Goal: Task Accomplishment & Management: Complete application form

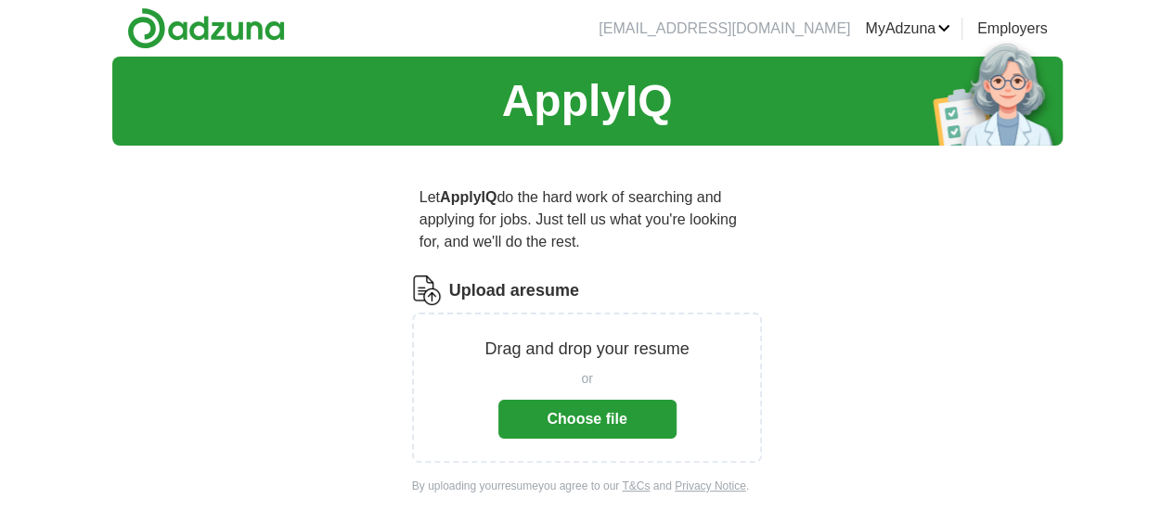
click at [581, 400] on button "Choose file" at bounding box center [587, 419] width 178 height 39
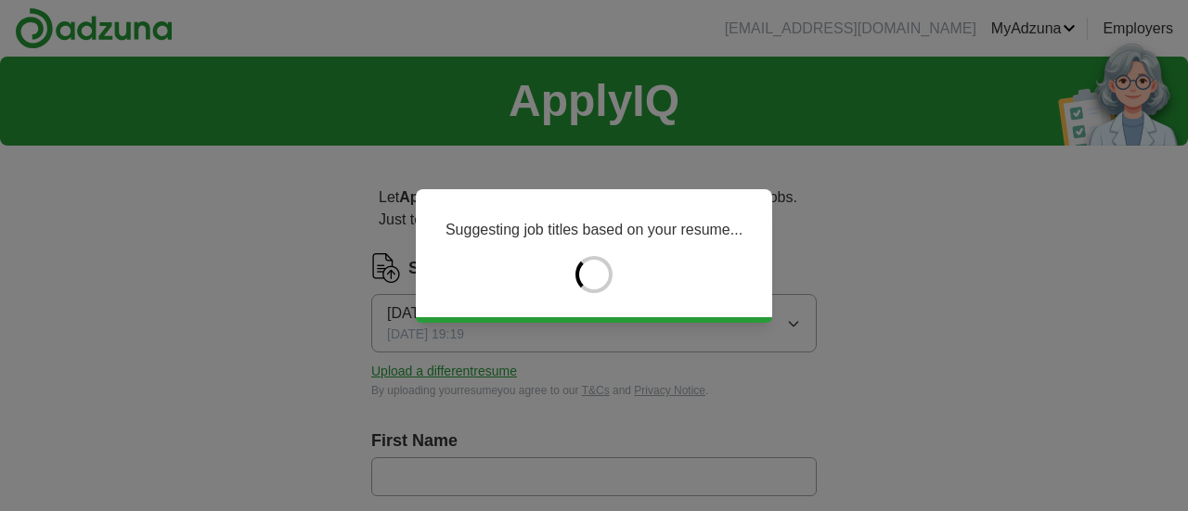
type input "*****"
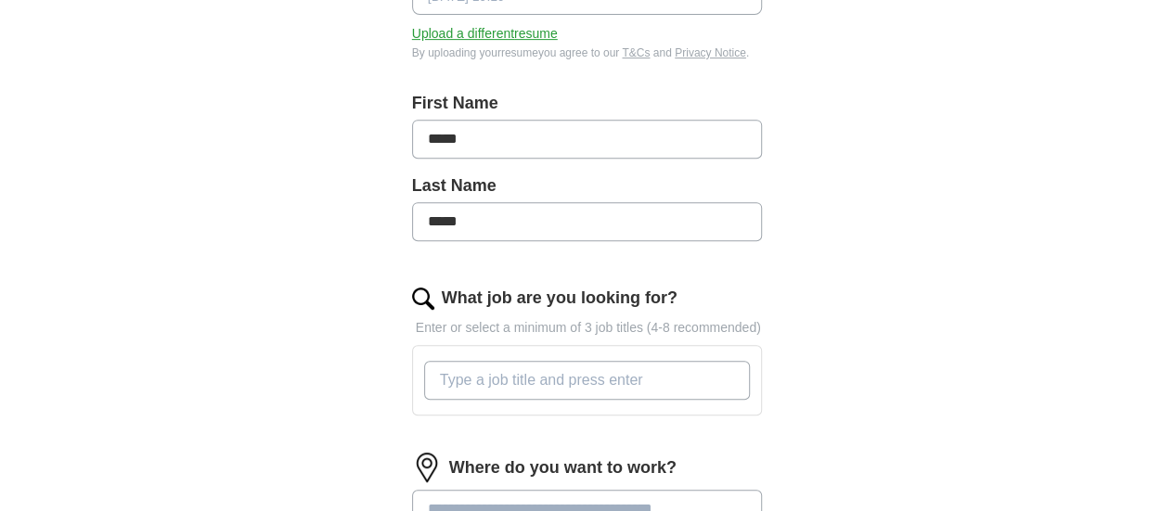
scroll to position [371, 0]
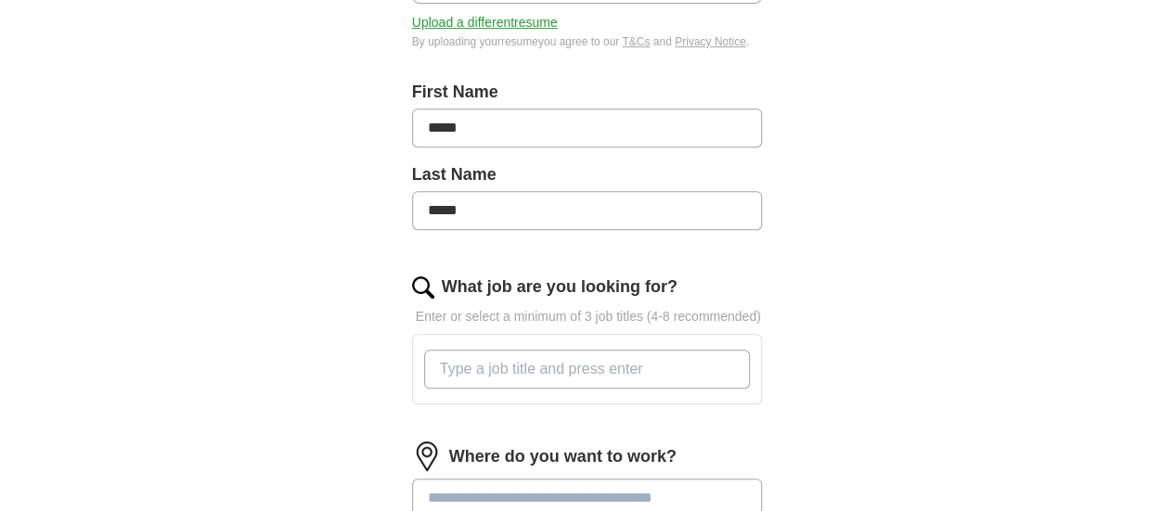
click at [611, 355] on input "What job are you looking for?" at bounding box center [587, 369] width 327 height 39
click at [525, 354] on input "What job are you looking for?" at bounding box center [587, 369] width 327 height 39
click at [576, 350] on input "What job are you looking for?" at bounding box center [587, 369] width 327 height 39
type input "m"
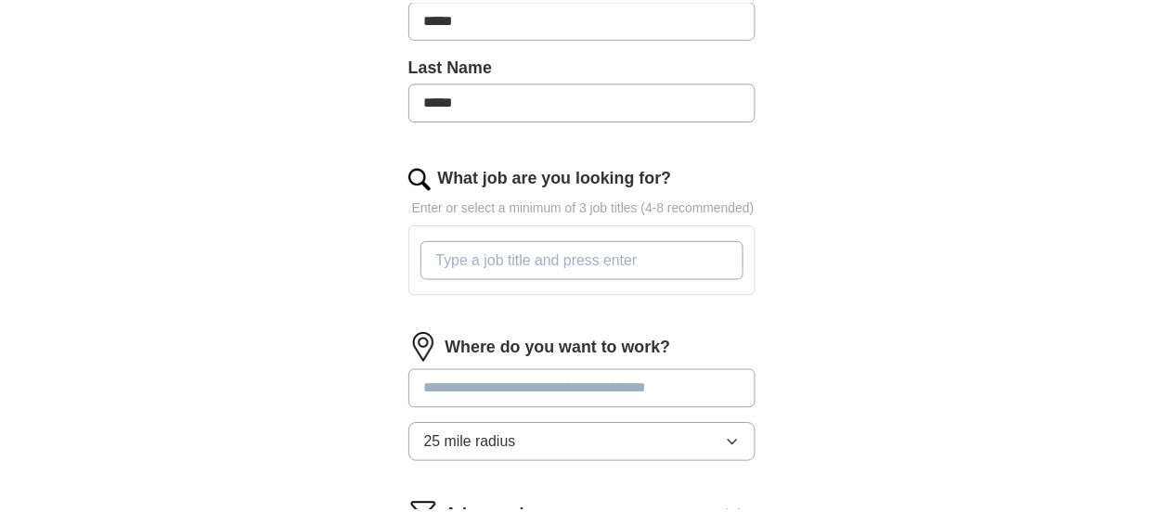
scroll to position [483, 0]
click at [565, 249] on input "What job are you looking for?" at bounding box center [582, 258] width 327 height 39
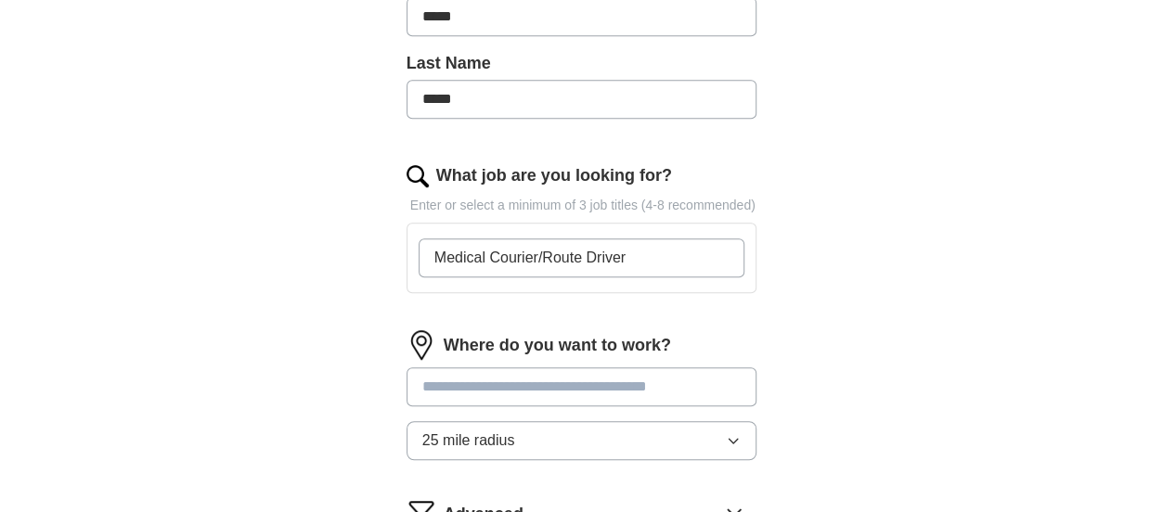
type input "Medical Courier/Route Driver"
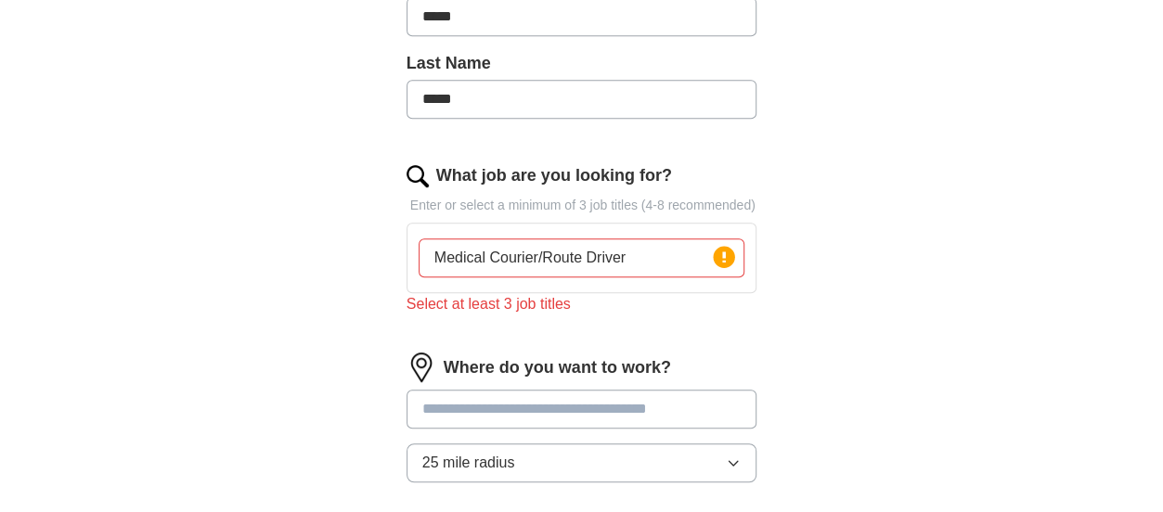
click at [685, 385] on div "Where do you want to work? 25 mile radius" at bounding box center [582, 425] width 351 height 145
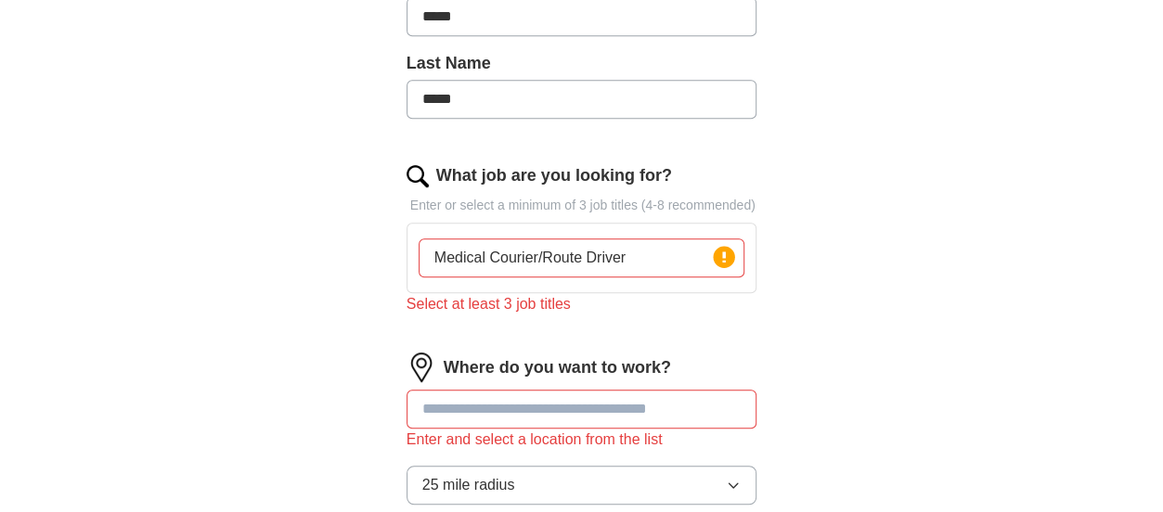
click at [1157, 384] on div "ApplyIQ Let ApplyIQ do the hard work of searching and applying for jobs. Just t…" at bounding box center [581, 139] width 1163 height 1131
click at [1030, 126] on div "ApplyIQ Let ApplyIQ do the hard work of searching and applying for jobs. Just t…" at bounding box center [582, 139] width 950 height 1131
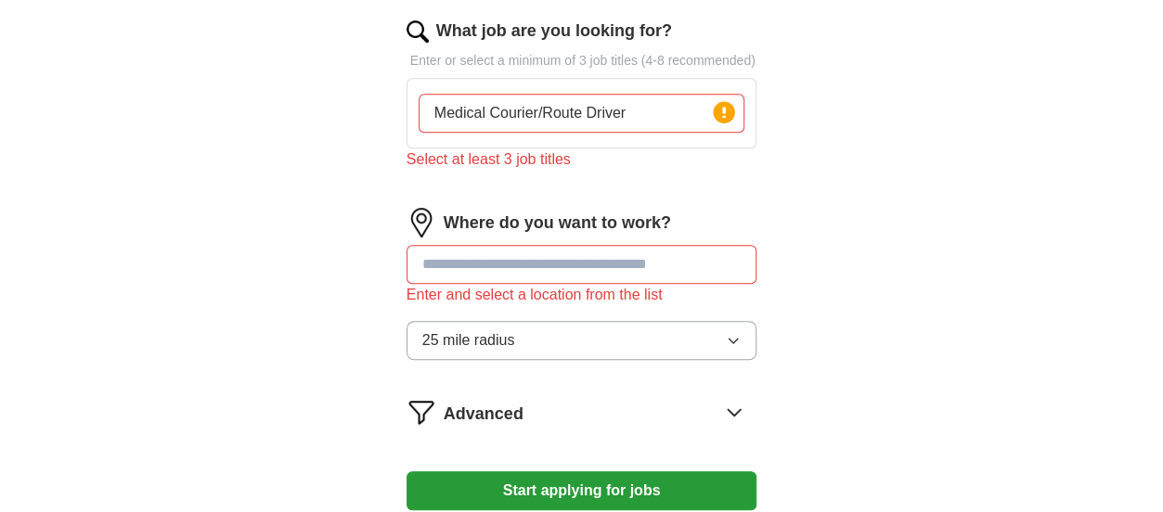
scroll to position [631, 0]
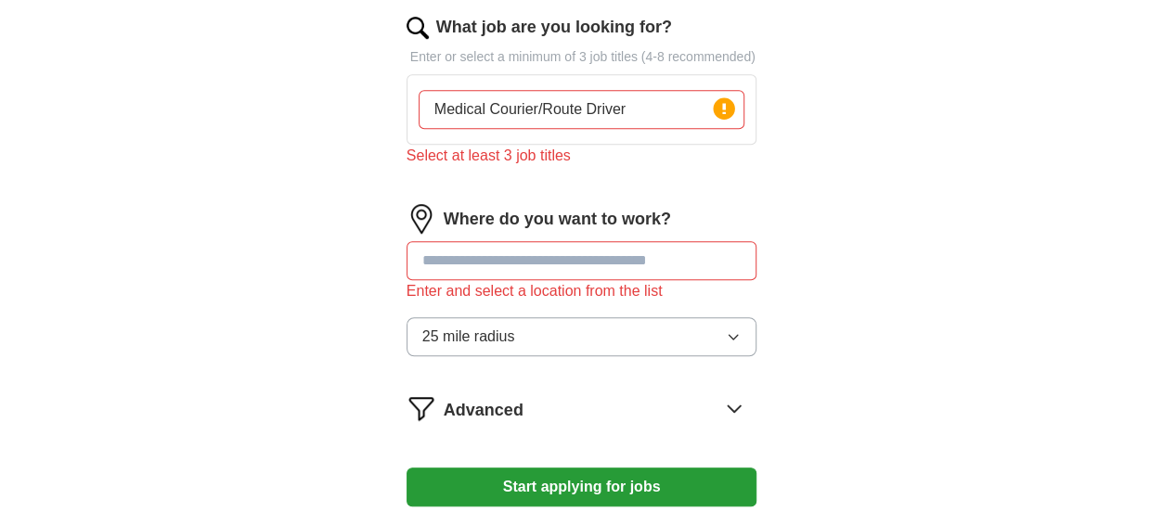
click at [619, 274] on input at bounding box center [582, 260] width 351 height 39
type input "*"
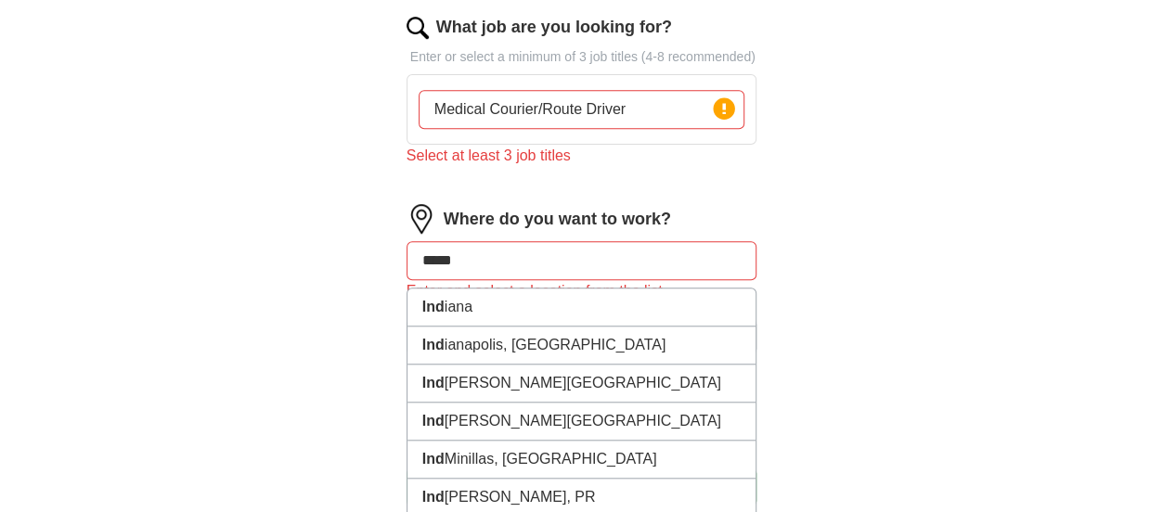
type input "******"
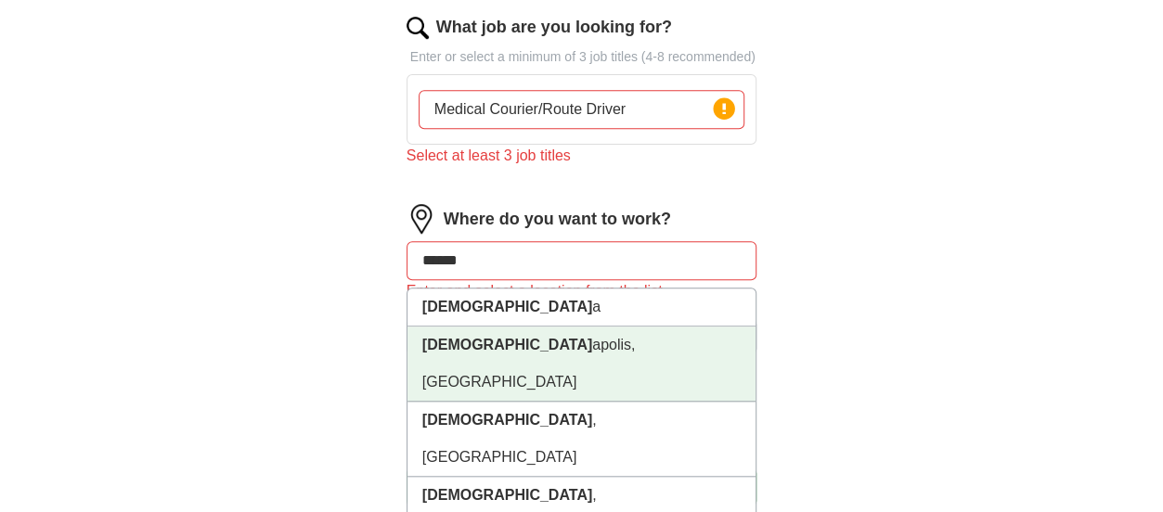
click at [500, 346] on li "Indian apolis, IN" at bounding box center [581, 364] width 349 height 75
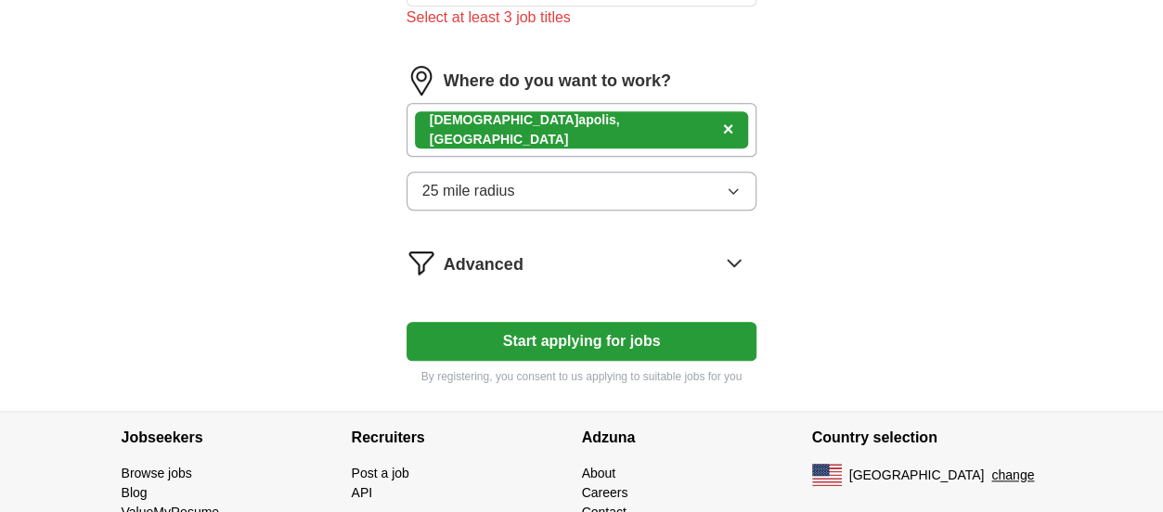
scroll to position [780, 0]
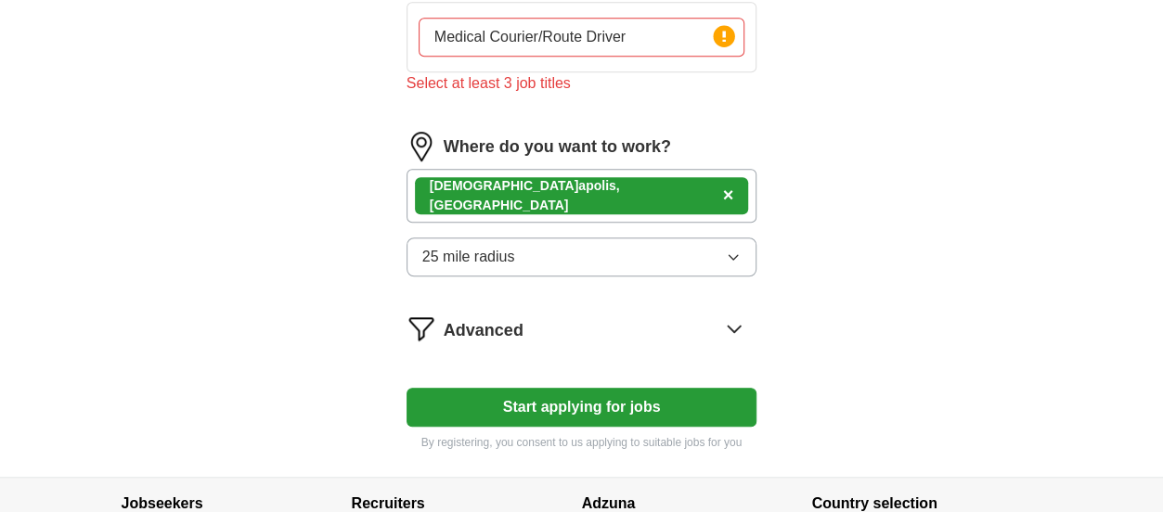
scroll to position [668, 0]
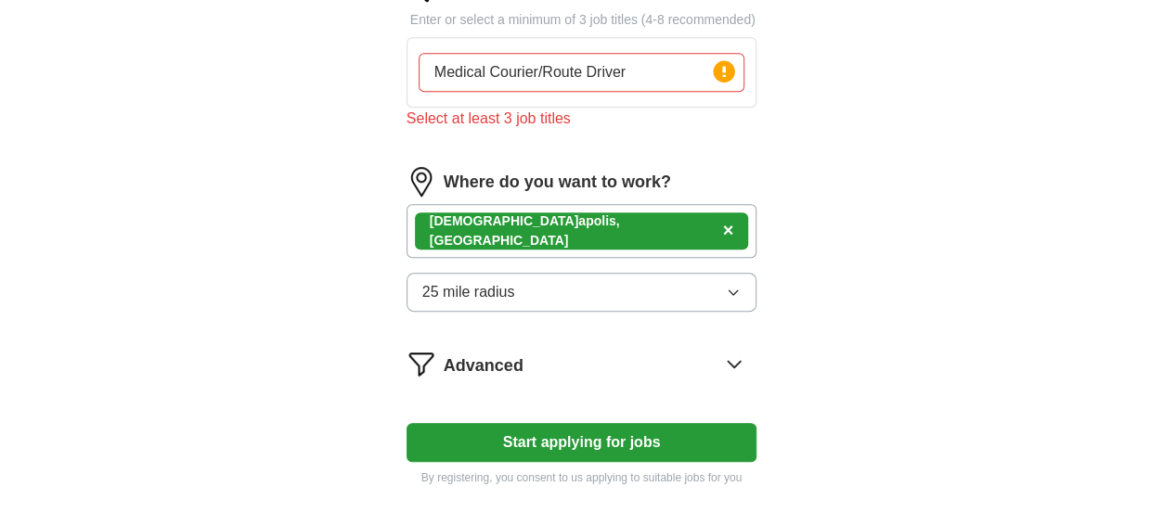
click at [676, 71] on input "Medical Courier/Route Driver" at bounding box center [582, 72] width 327 height 39
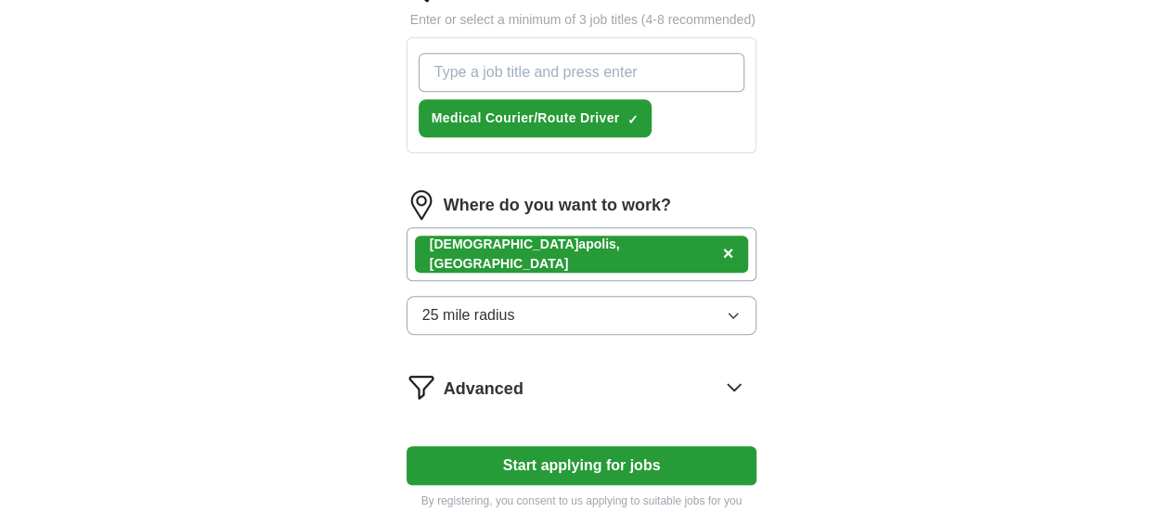
click at [680, 68] on input "What job are you looking for?" at bounding box center [582, 72] width 327 height 39
